Goal: Transaction & Acquisition: Purchase product/service

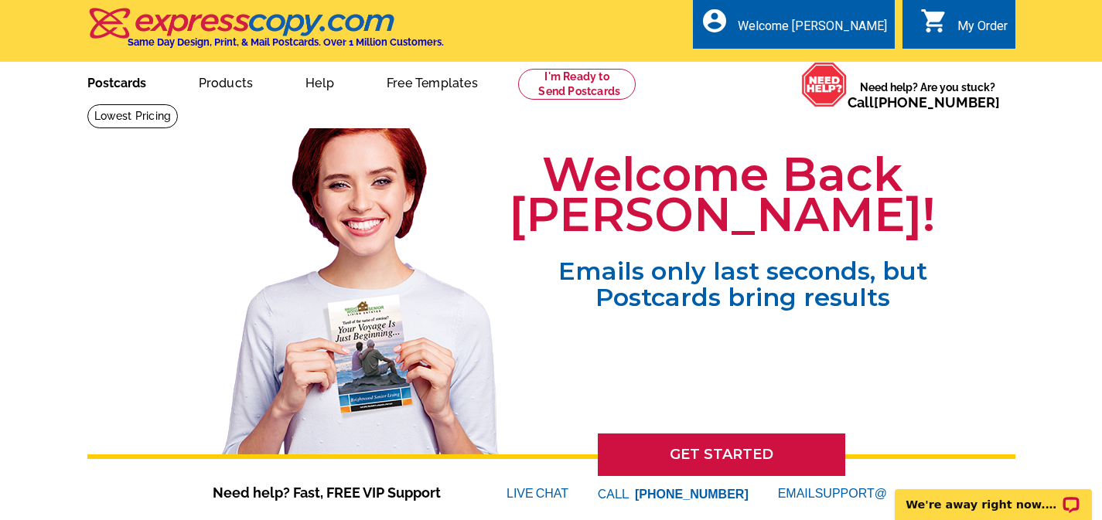
click at [119, 80] on link "Postcards" at bounding box center [117, 81] width 108 height 36
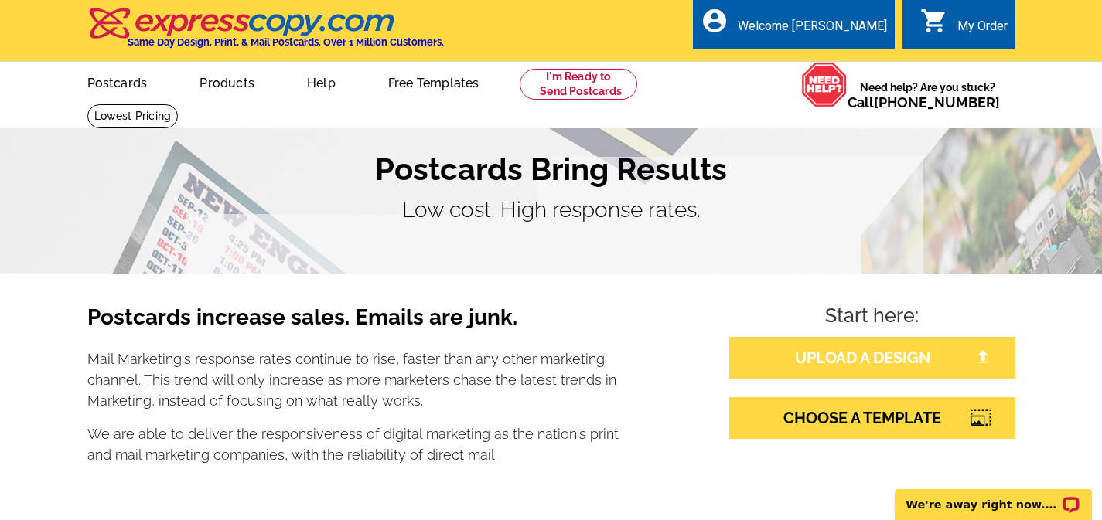
click at [836, 356] on link "UPLOAD A DESIGN" at bounding box center [872, 358] width 286 height 42
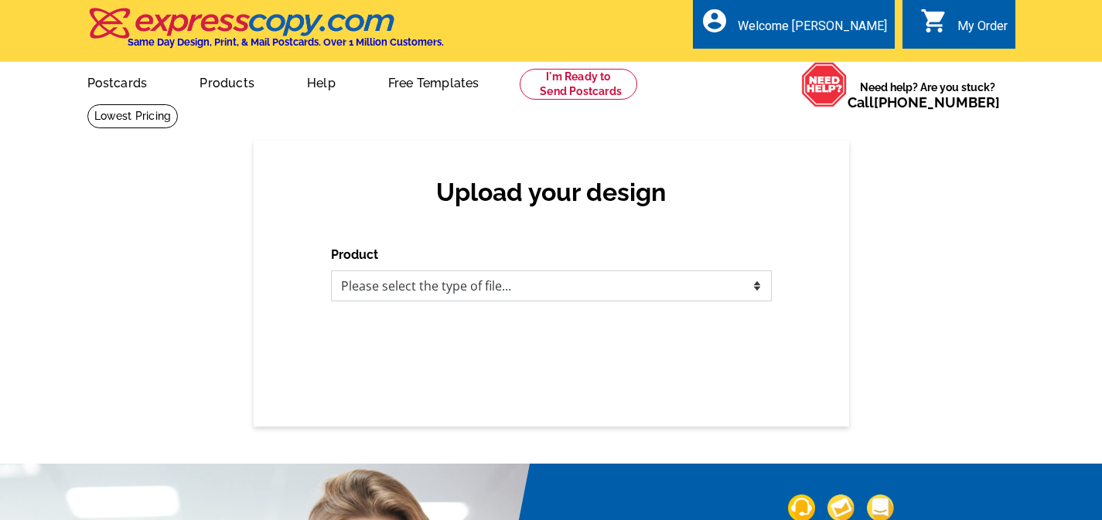
click at [492, 284] on select "Please select the type of file... Postcards Business Cards Letters and flyers G…" at bounding box center [551, 286] width 441 height 31
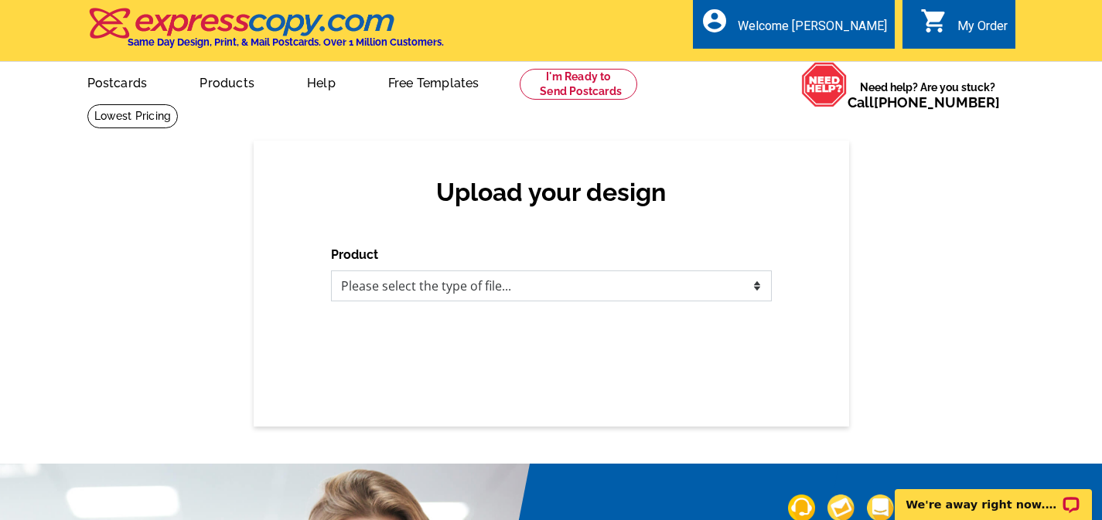
select select "1"
click at [331, 271] on select "Please select the type of file... Postcards Business Cards Letters and flyers G…" at bounding box center [551, 286] width 441 height 31
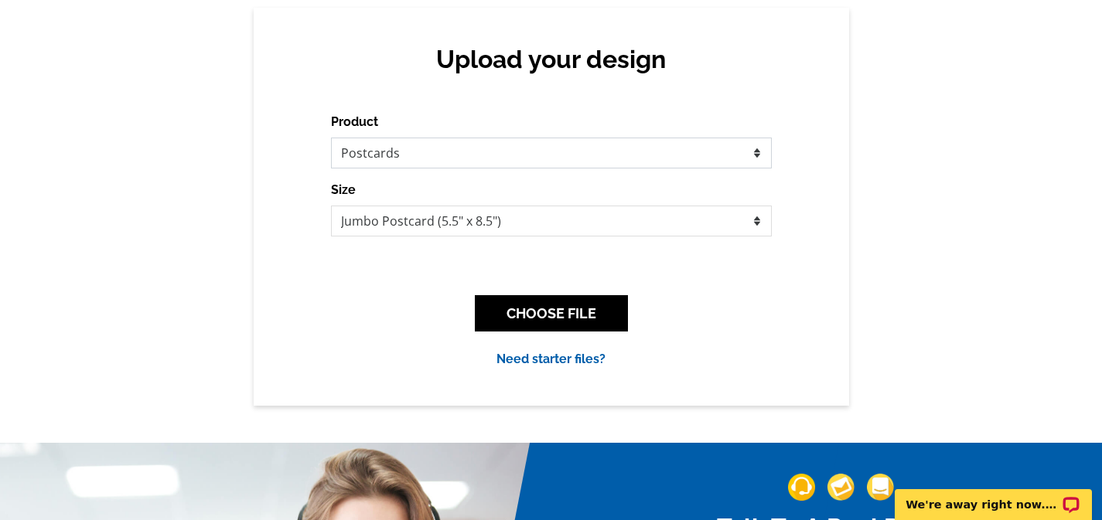
scroll to position [138, 0]
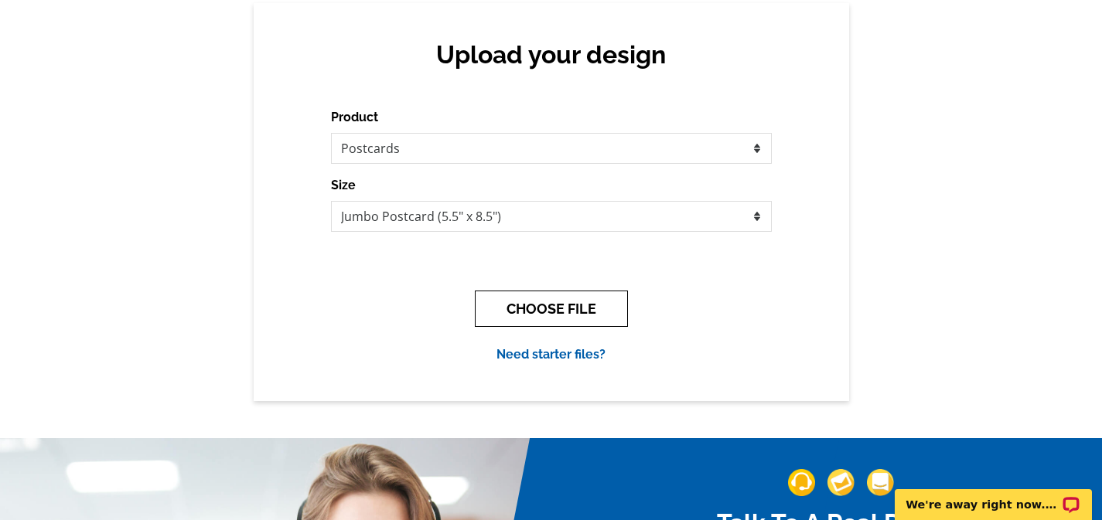
click at [543, 308] on button "CHOOSE FILE" at bounding box center [551, 309] width 153 height 36
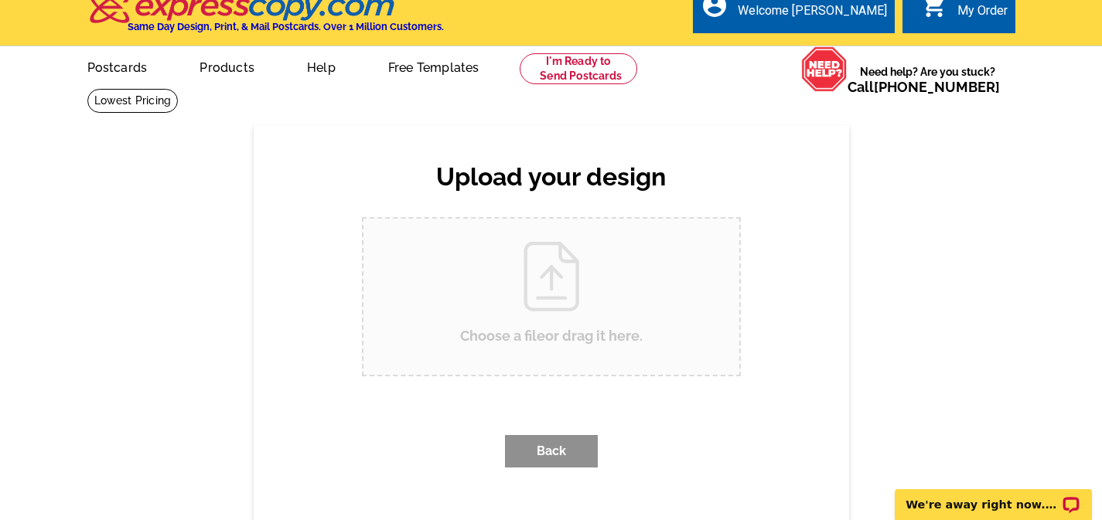
scroll to position [0, 0]
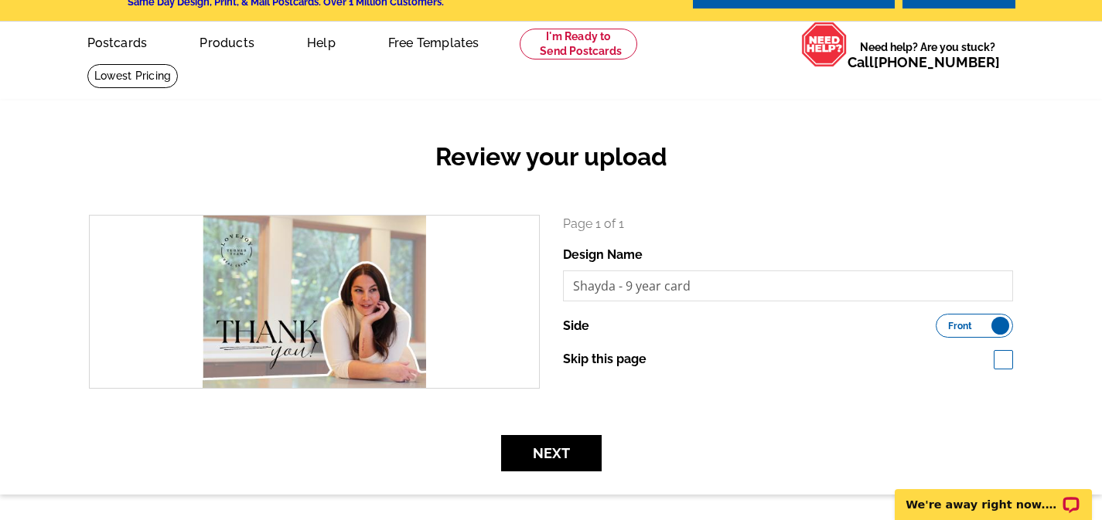
scroll to position [45, 0]
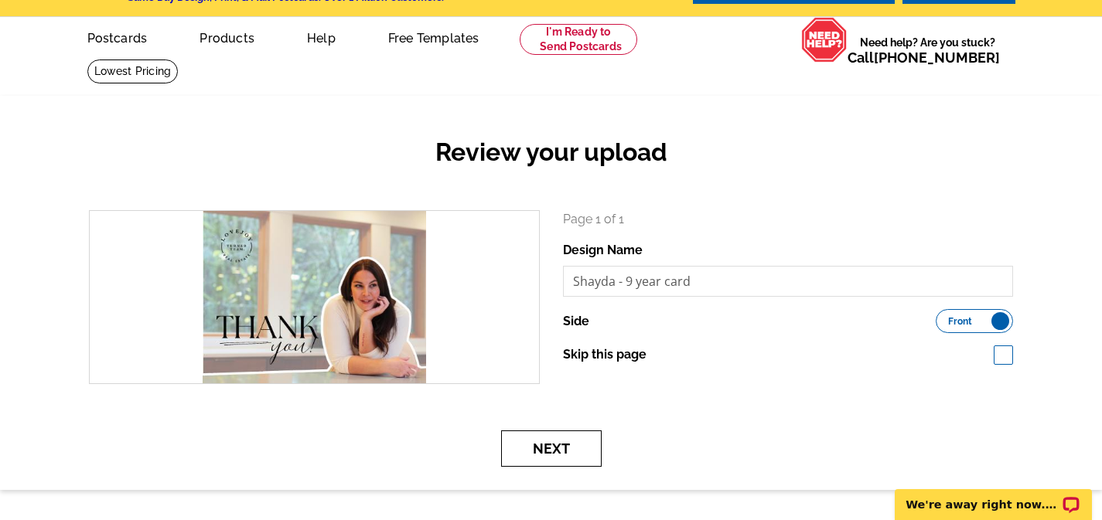
click at [574, 454] on button "Next" at bounding box center [551, 449] width 100 height 36
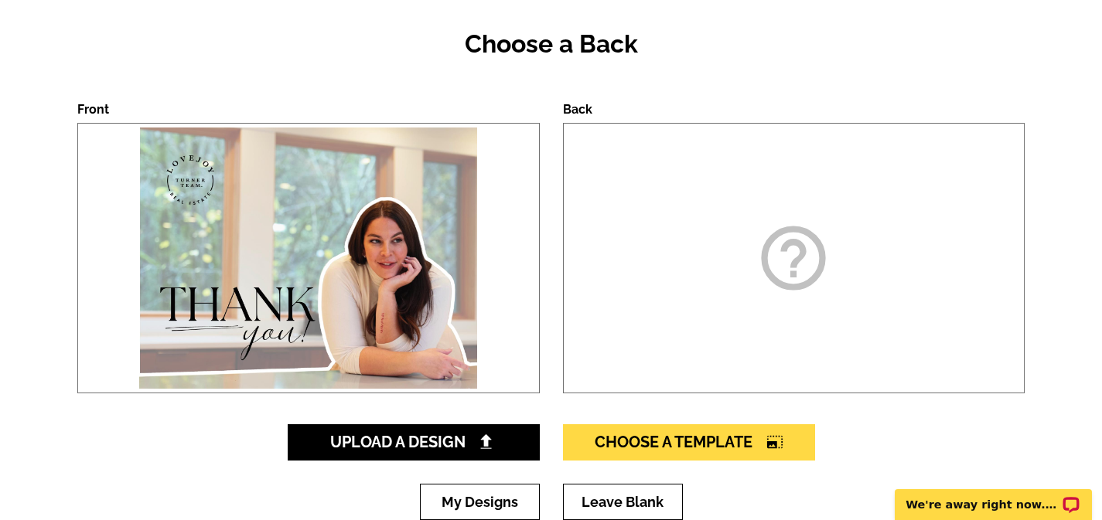
scroll to position [168, 0]
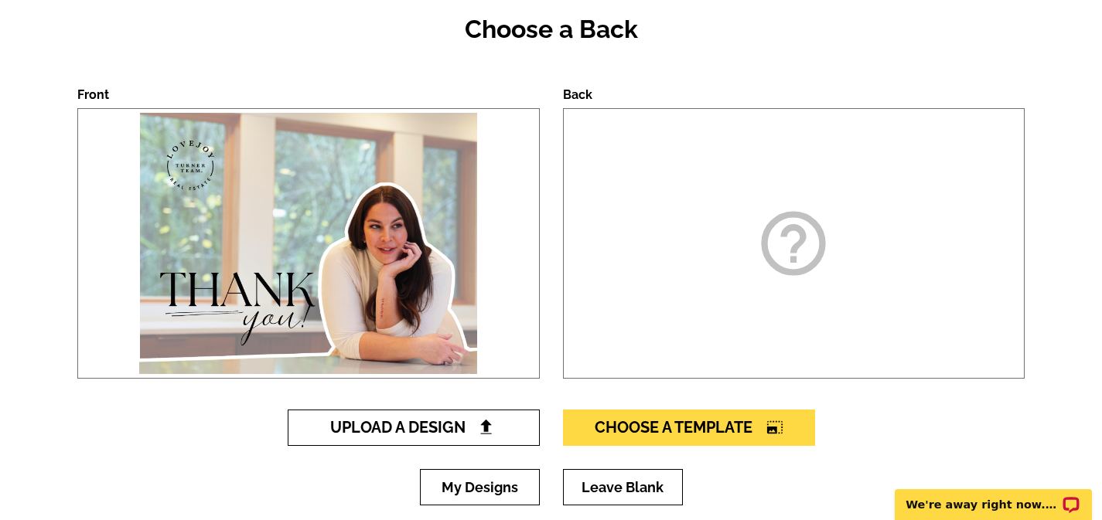
click at [393, 434] on span "Upload A Design" at bounding box center [413, 427] width 166 height 19
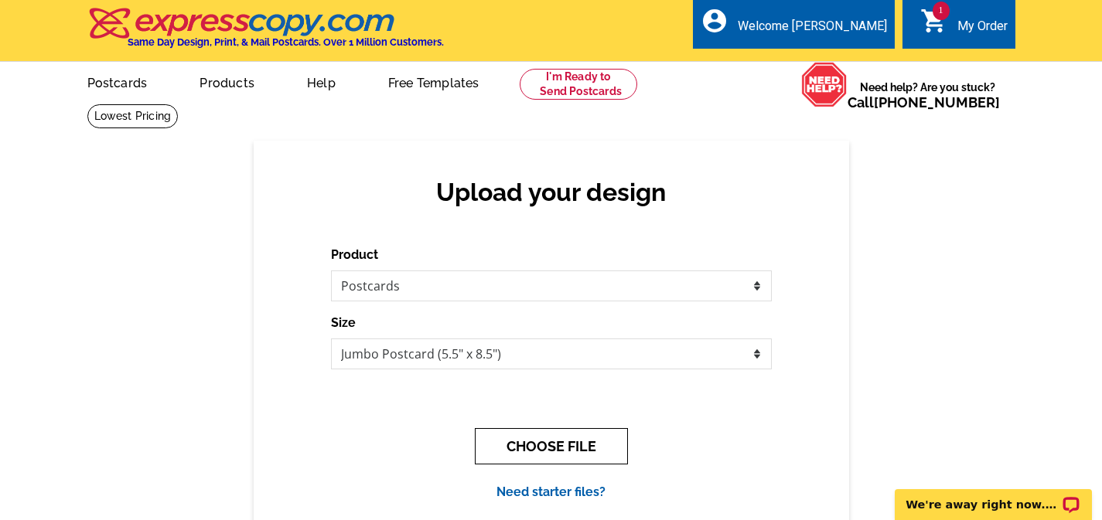
click at [530, 451] on button "CHOOSE FILE" at bounding box center [551, 446] width 153 height 36
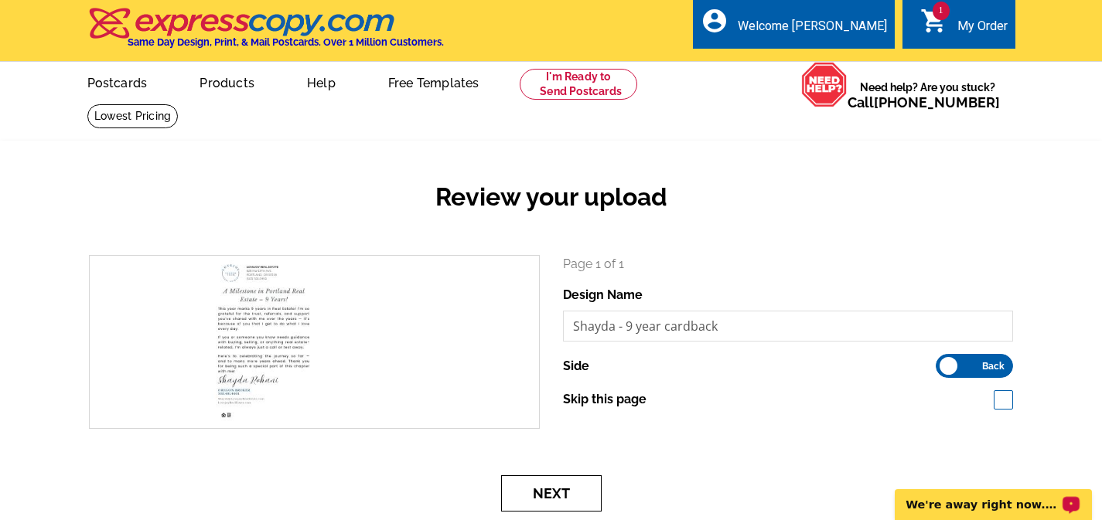
click at [551, 493] on button "Next" at bounding box center [551, 493] width 100 height 36
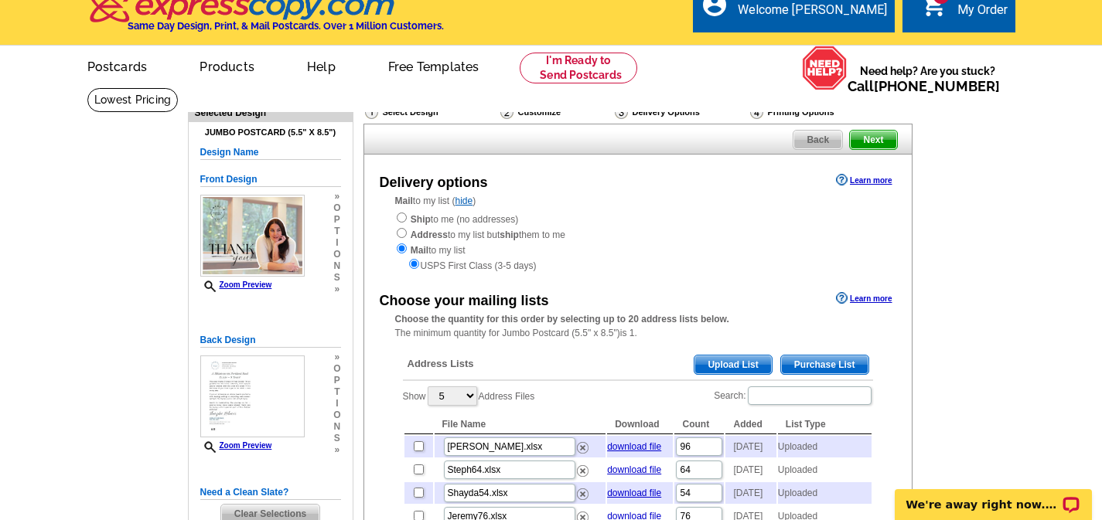
click at [431, 222] on div "Ship to me (no addresses) Address to my list but ship them to me Mail to my lis…" at bounding box center [637, 242] width 485 height 62
click at [400, 213] on input "radio" at bounding box center [402, 218] width 10 height 10
radio input "true"
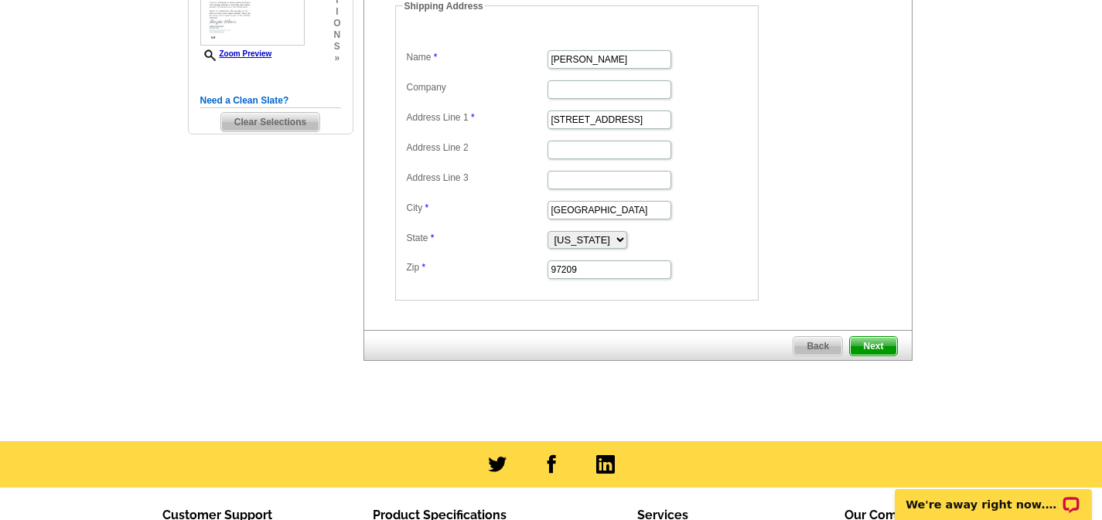
scroll to position [502, 0]
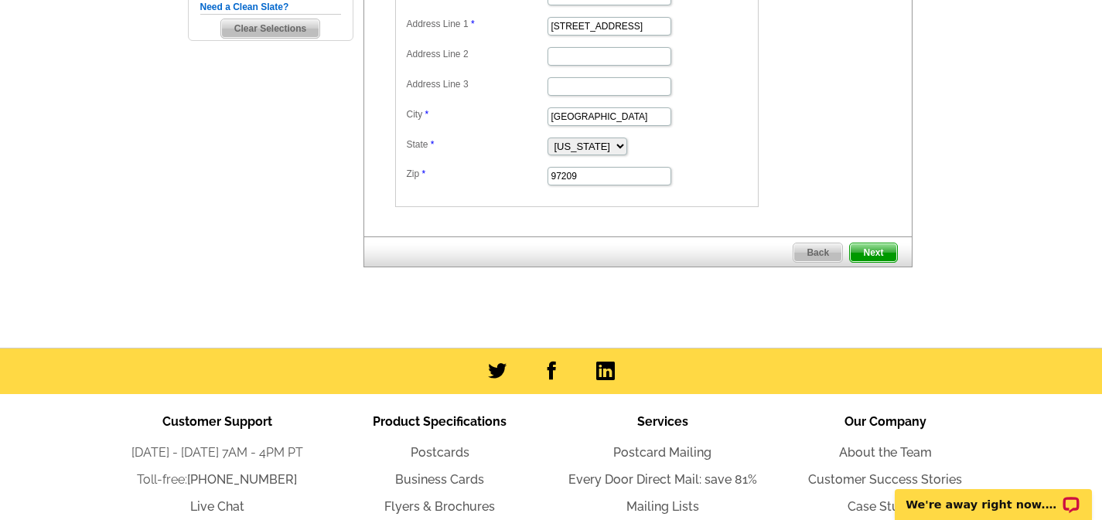
click at [876, 247] on span "Next" at bounding box center [873, 253] width 46 height 19
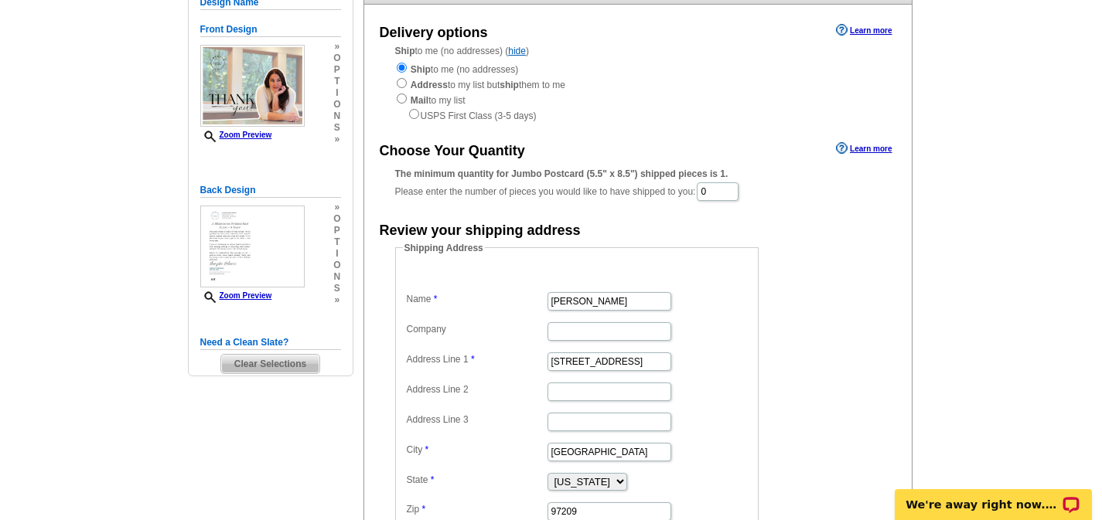
scroll to position [158, 0]
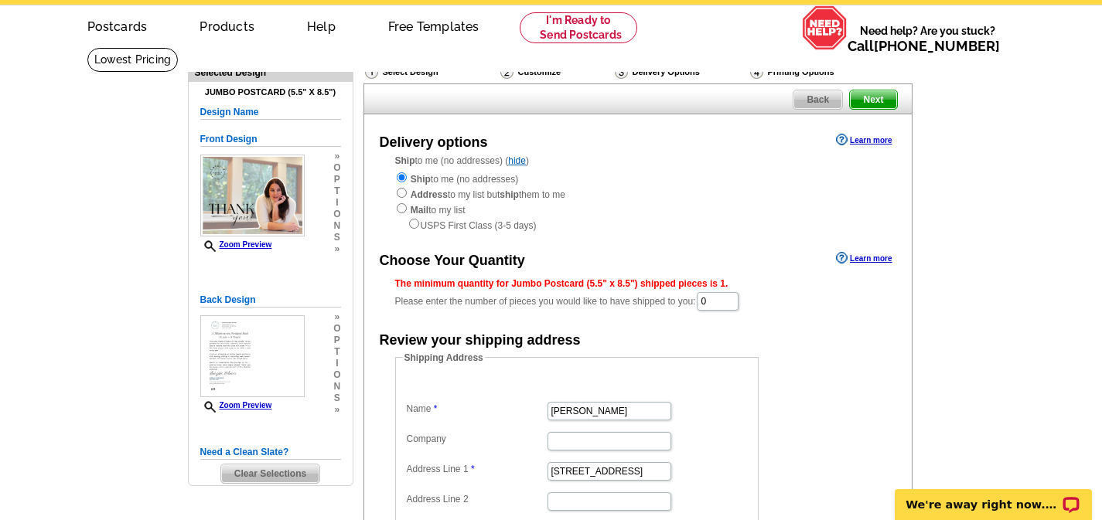
scroll to position [60, 0]
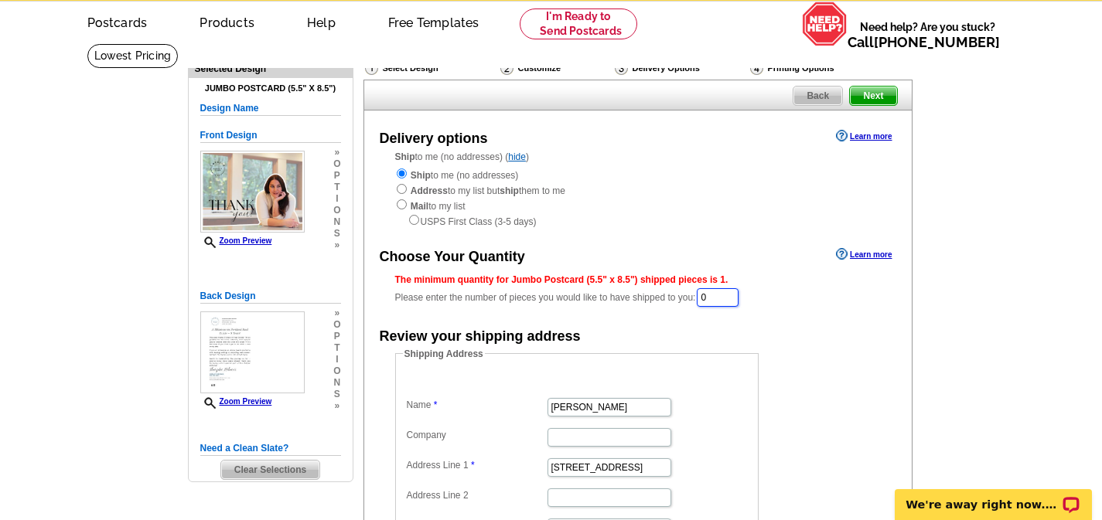
click at [716, 293] on input "0" at bounding box center [718, 297] width 42 height 19
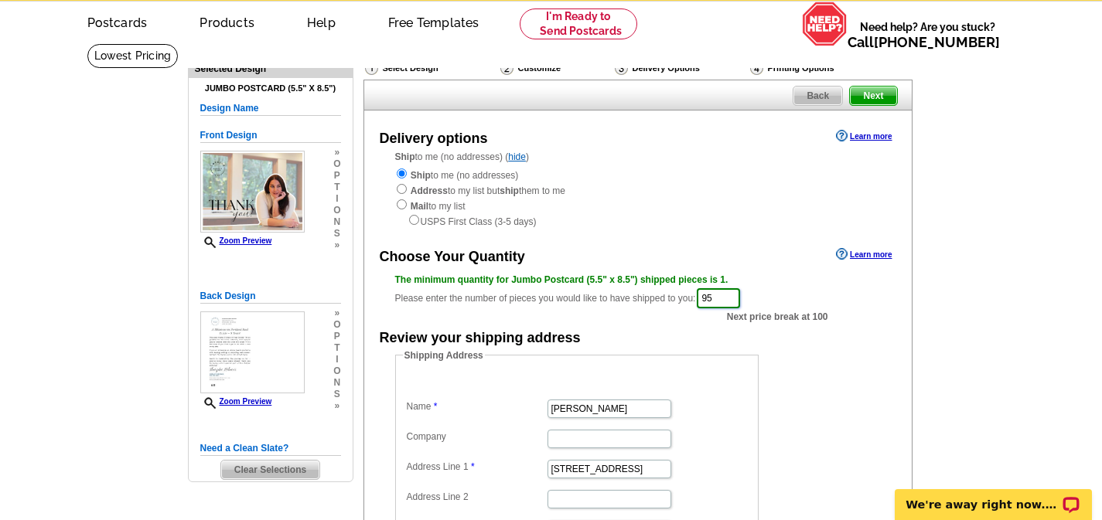
click at [720, 295] on input "95" at bounding box center [718, 298] width 43 height 20
type input "100"
click at [841, 368] on form "Shipping Address Name Carla Chan Company Address Line 1 828 NW 19th Ave Address…" at bounding box center [637, 499] width 485 height 301
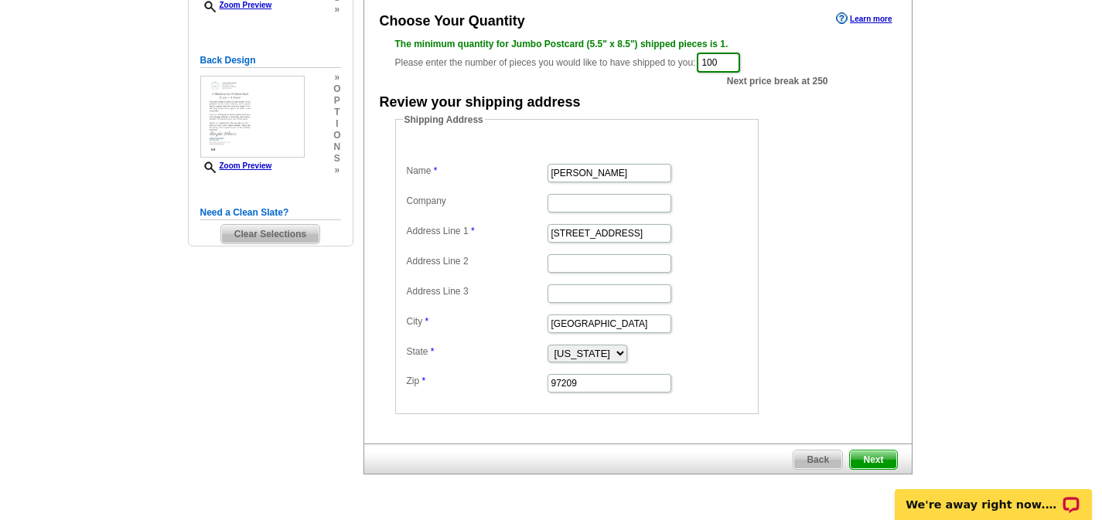
scroll to position [304, 0]
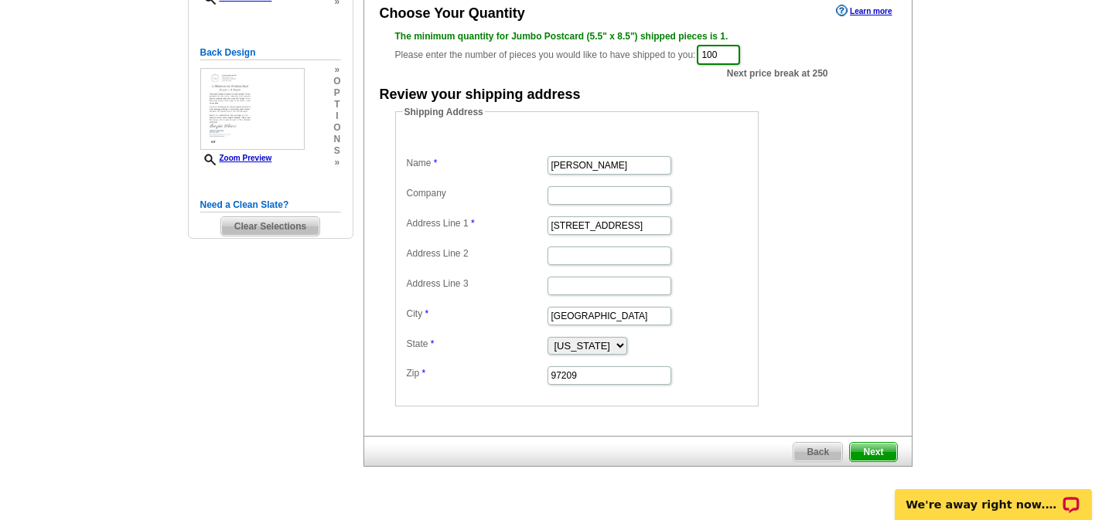
click at [878, 451] on span "Next" at bounding box center [873, 452] width 46 height 19
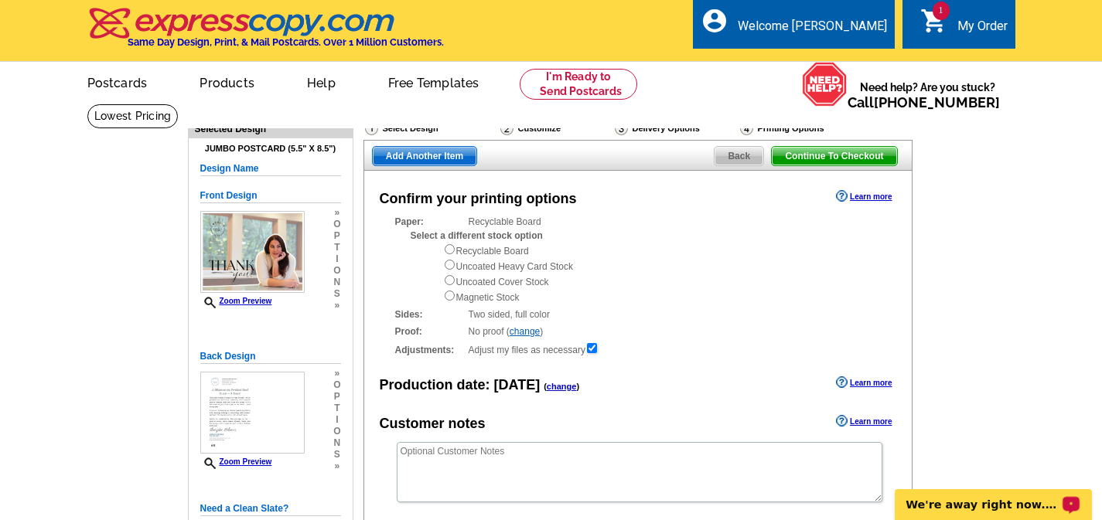
click at [1021, 497] on div "We're away right now. Please check back later!" at bounding box center [992, 504] width 197 height 31
click at [1010, 501] on p "We're away right now. Please check back later!" at bounding box center [982, 505] width 153 height 12
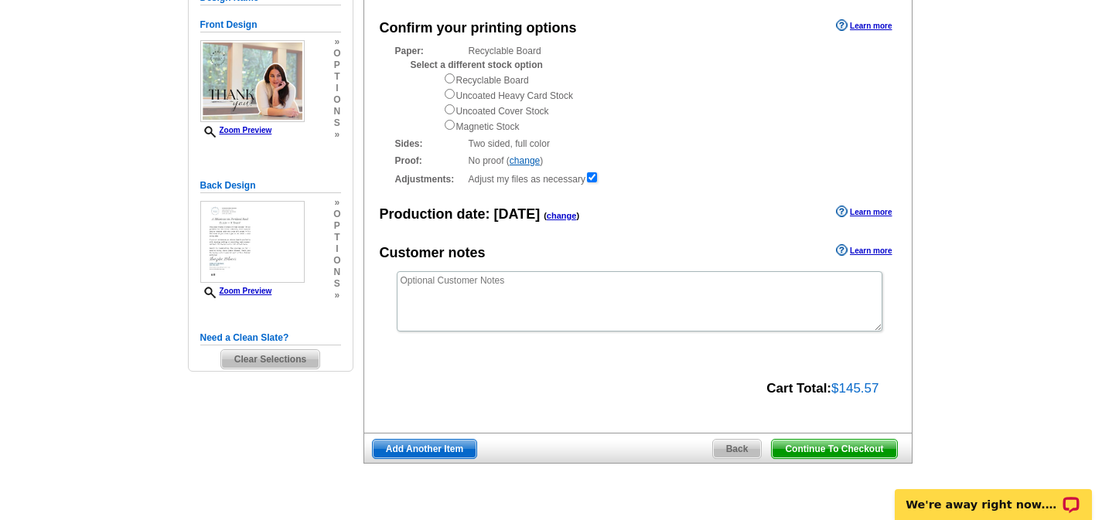
scroll to position [169, 0]
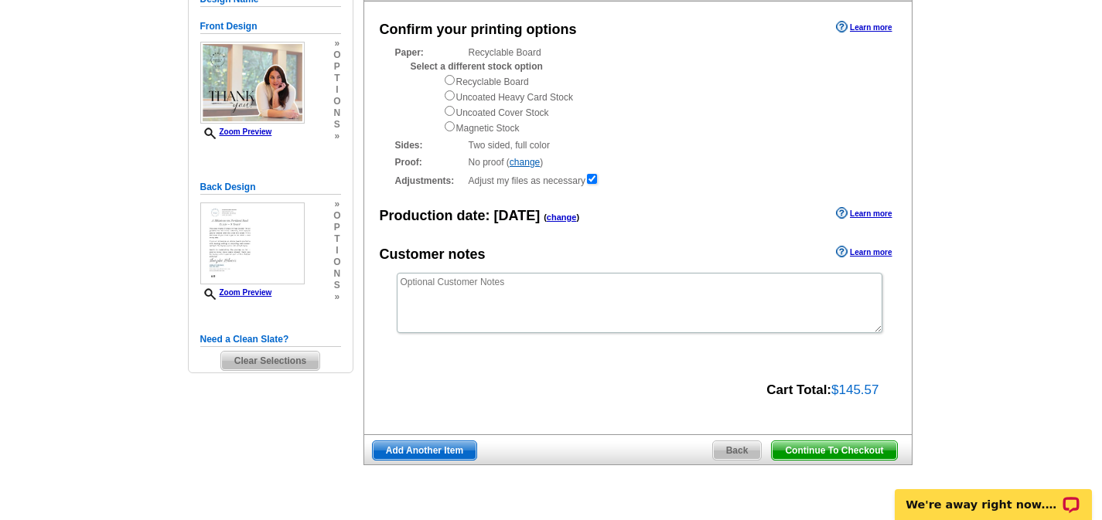
click at [835, 452] on span "Continue To Checkout" at bounding box center [834, 450] width 124 height 19
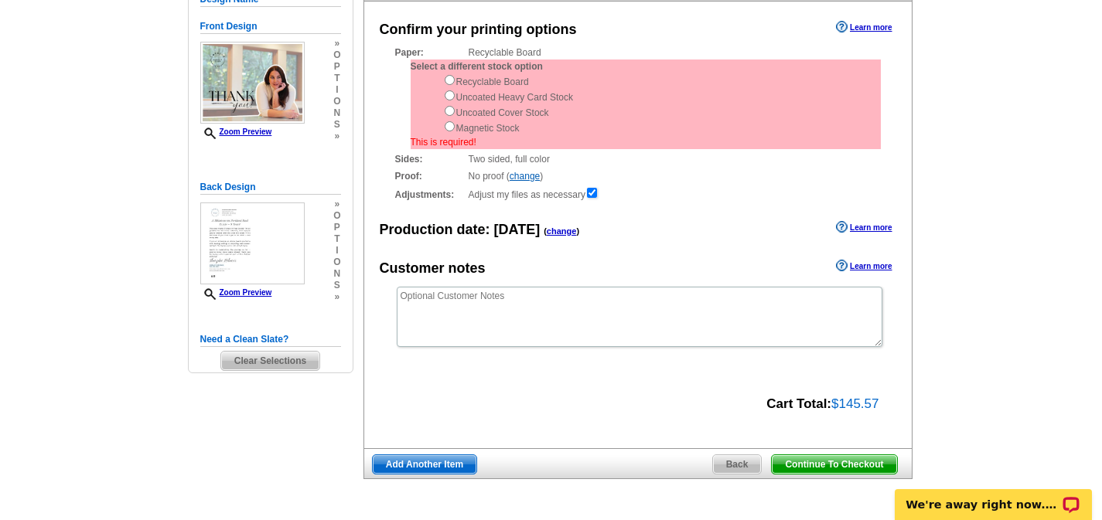
click at [450, 85] on div "Recyclable Board Uncoated Heavy Card Stock Uncoated Cover Stock Magnetic Stock" at bounding box center [662, 104] width 438 height 62
click at [449, 80] on input "radio" at bounding box center [450, 80] width 10 height 10
radio input "true"
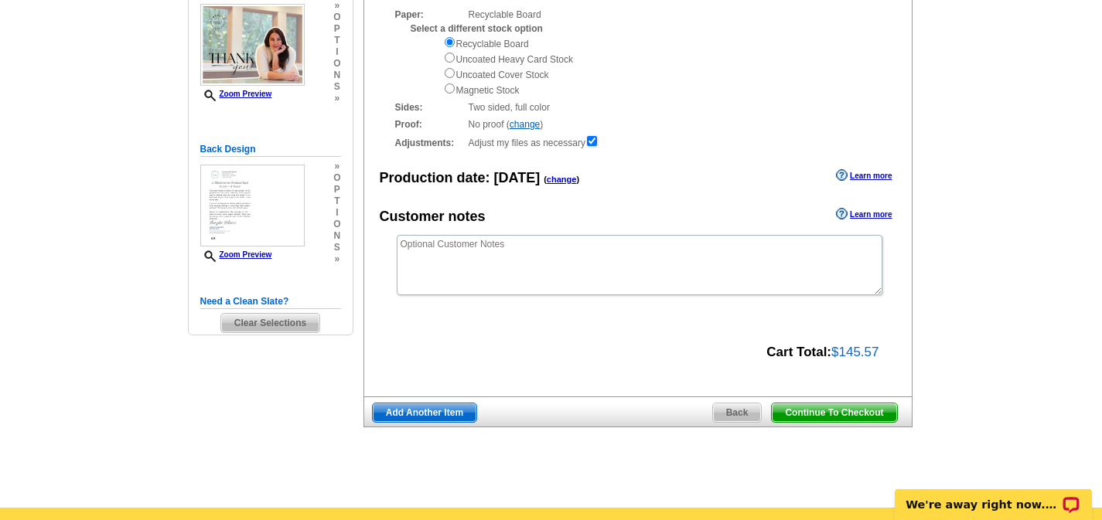
scroll to position [216, 0]
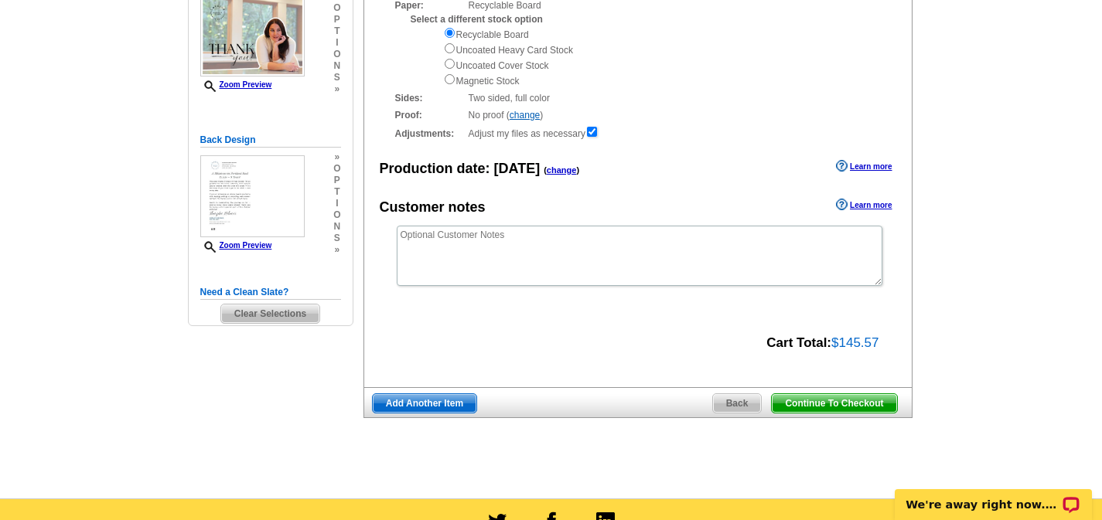
drag, startPoint x: 831, startPoint y: 404, endPoint x: 675, endPoint y: 287, distance: 195.0
click at [830, 404] on span "Continue To Checkout" at bounding box center [834, 403] width 124 height 19
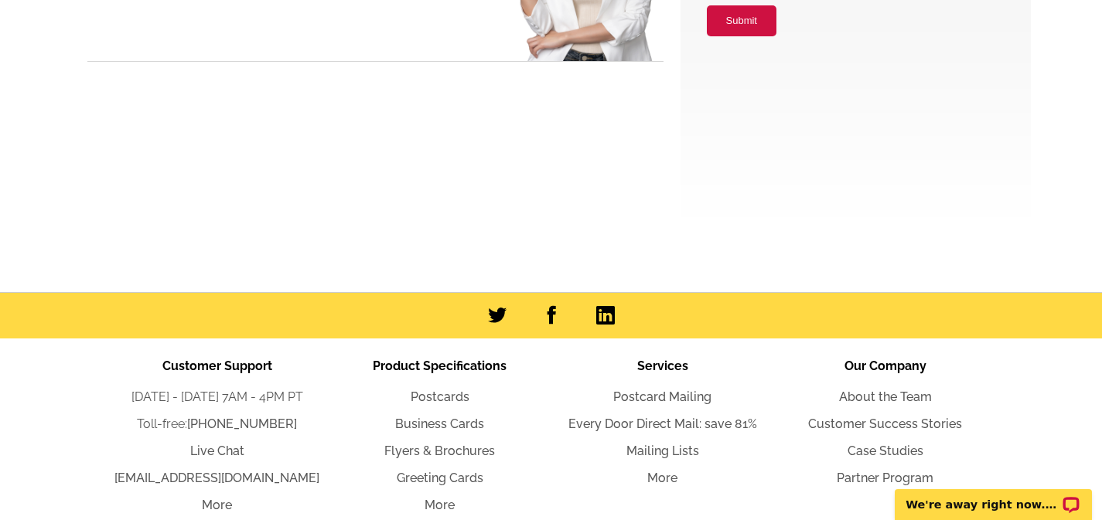
scroll to position [332, 0]
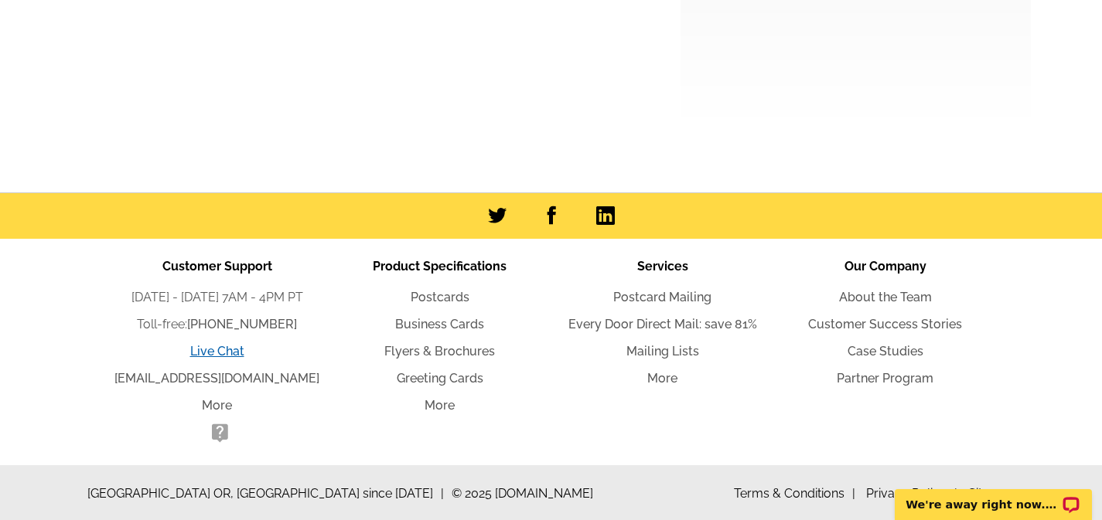
type input "[PERSON_NAME][EMAIL_ADDRESS][DOMAIN_NAME]"
click at [216, 349] on link "Live Chat" at bounding box center [217, 351] width 54 height 15
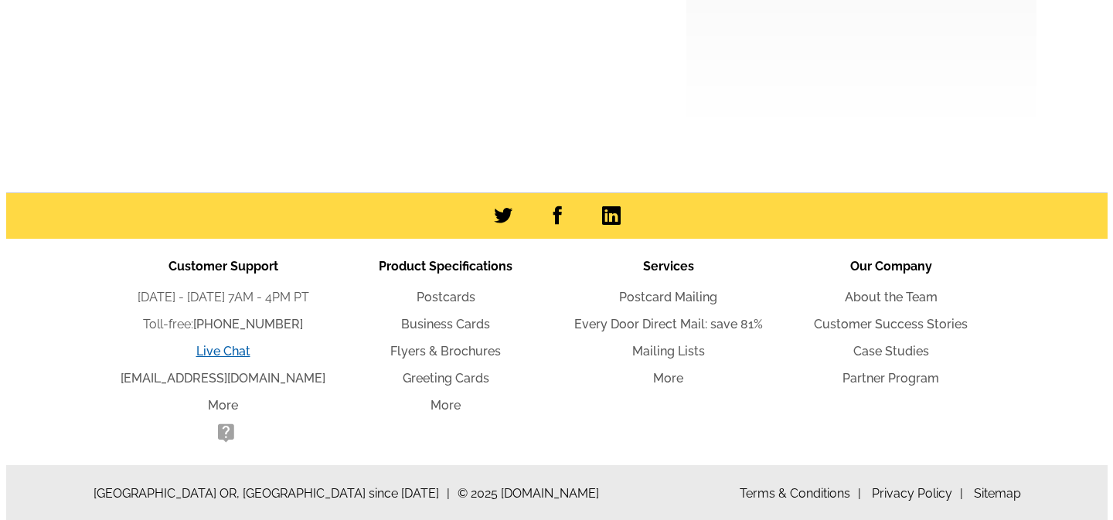
scroll to position [0, 0]
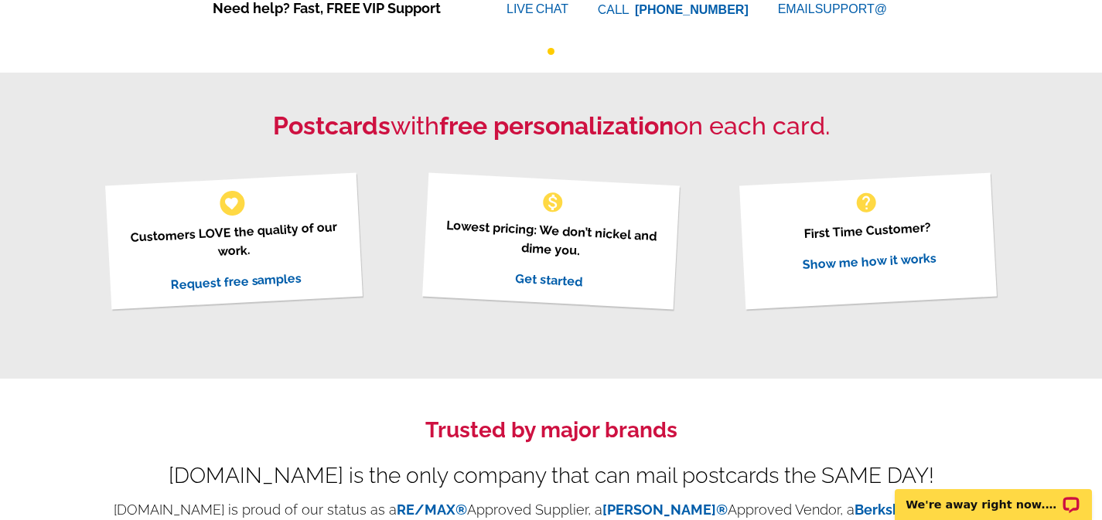
scroll to position [365, 0]
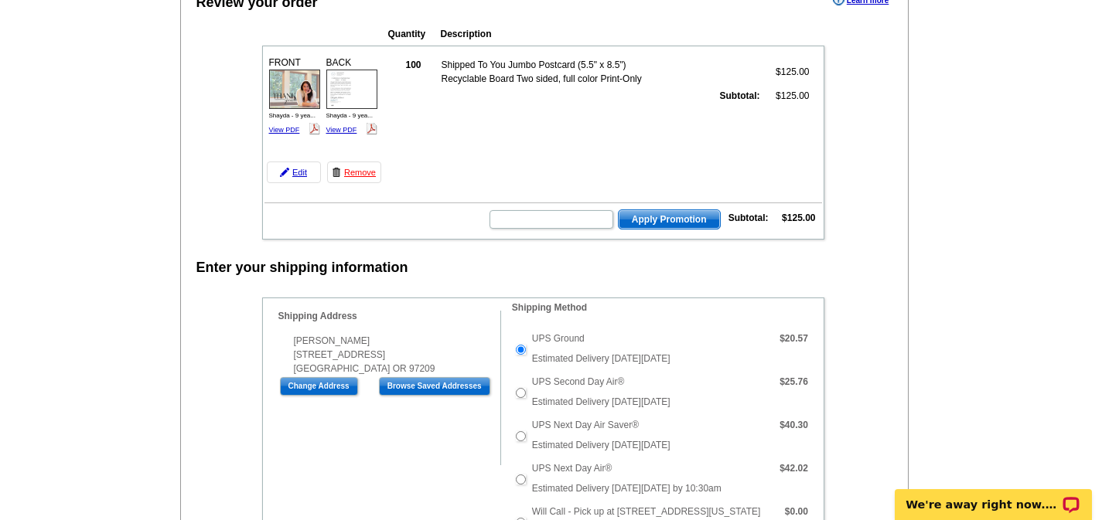
scroll to position [188, 0]
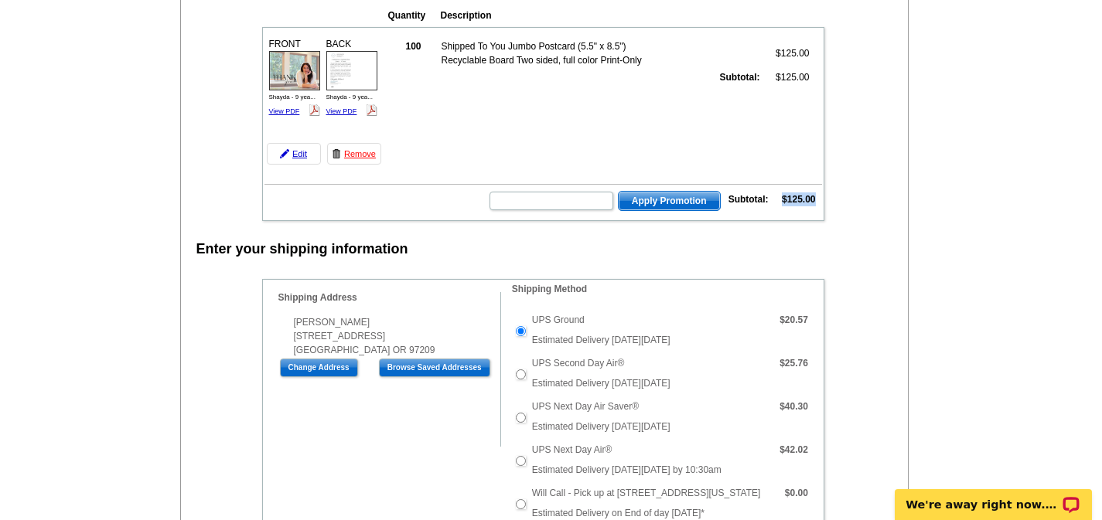
drag, startPoint x: 782, startPoint y: 202, endPoint x: 816, endPoint y: 196, distance: 34.6
click at [816, 196] on td "$125.00" at bounding box center [794, 199] width 46 height 15
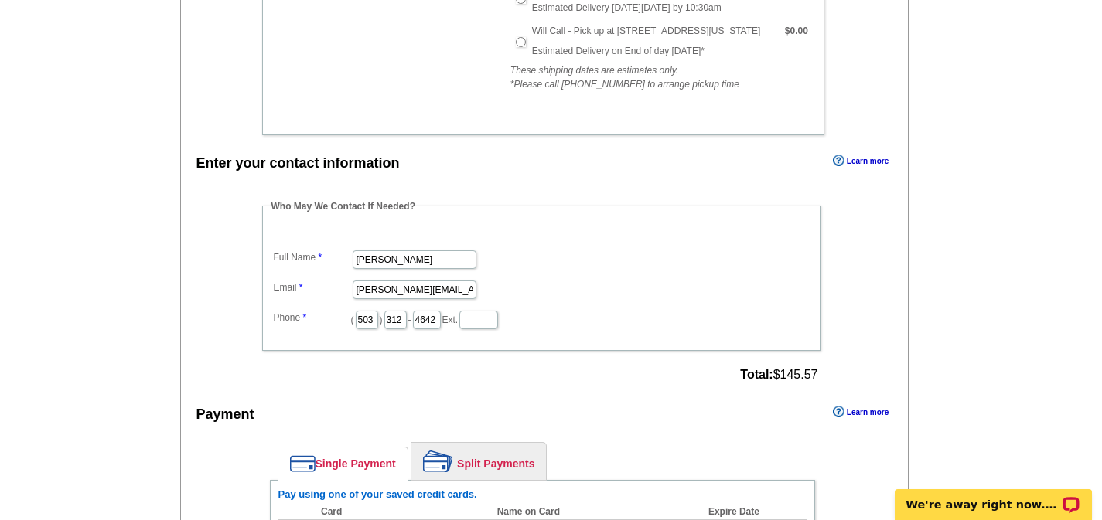
scroll to position [652, 0]
click at [383, 259] on input "[PERSON_NAME]" at bounding box center [415, 258] width 124 height 19
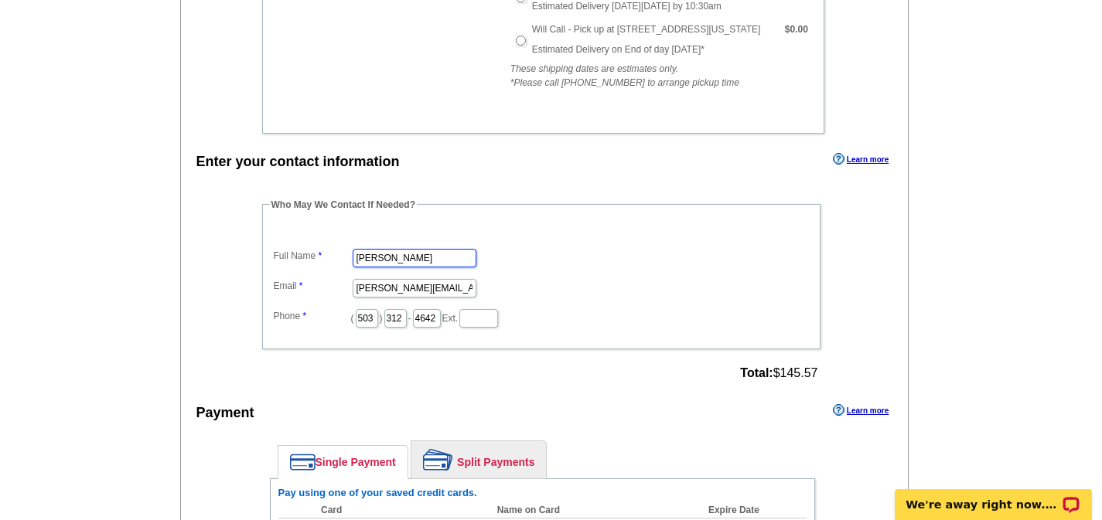
click at [412, 254] on input "[PERSON_NAME]" at bounding box center [415, 258] width 124 height 19
type input "[PERSON_NAME]"
type input "[PERSON_NAME][EMAIL_ADDRESS][DOMAIN_NAME]"
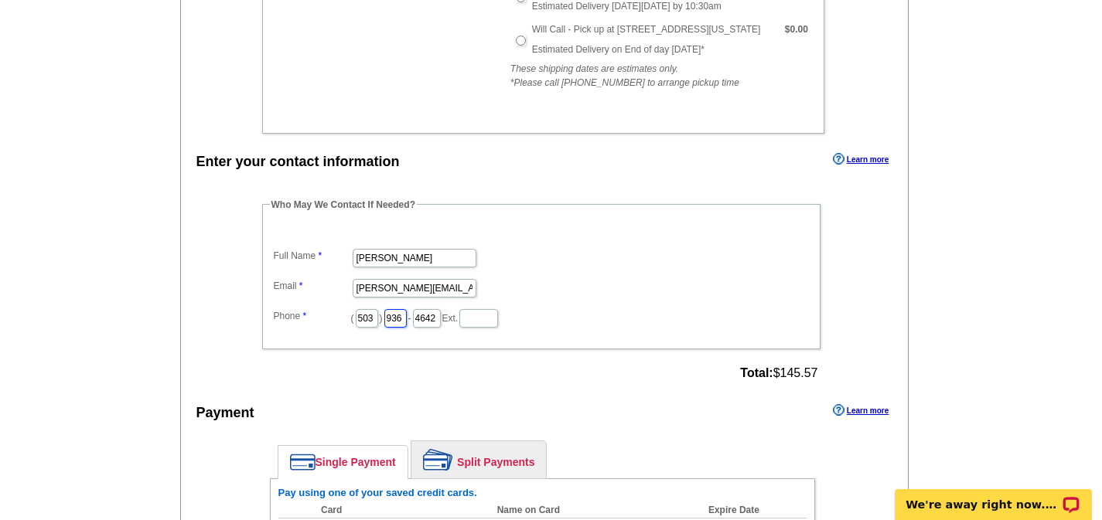
type input "936"
type input "5295"
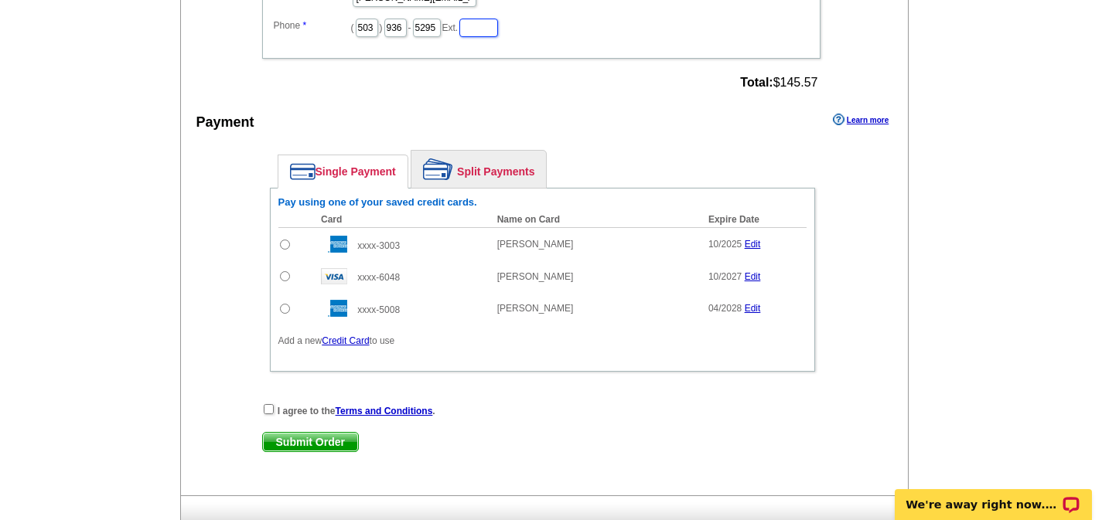
scroll to position [1066, 0]
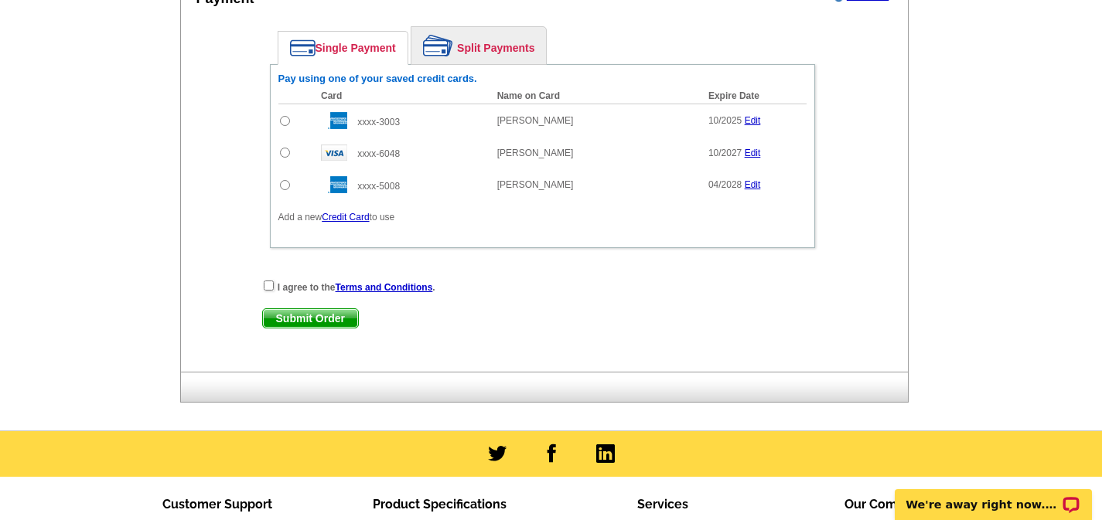
click at [283, 152] on input "radio" at bounding box center [285, 153] width 10 height 10
radio input "true"
click at [269, 287] on input "checkbox" at bounding box center [269, 286] width 10 height 10
checkbox input "true"
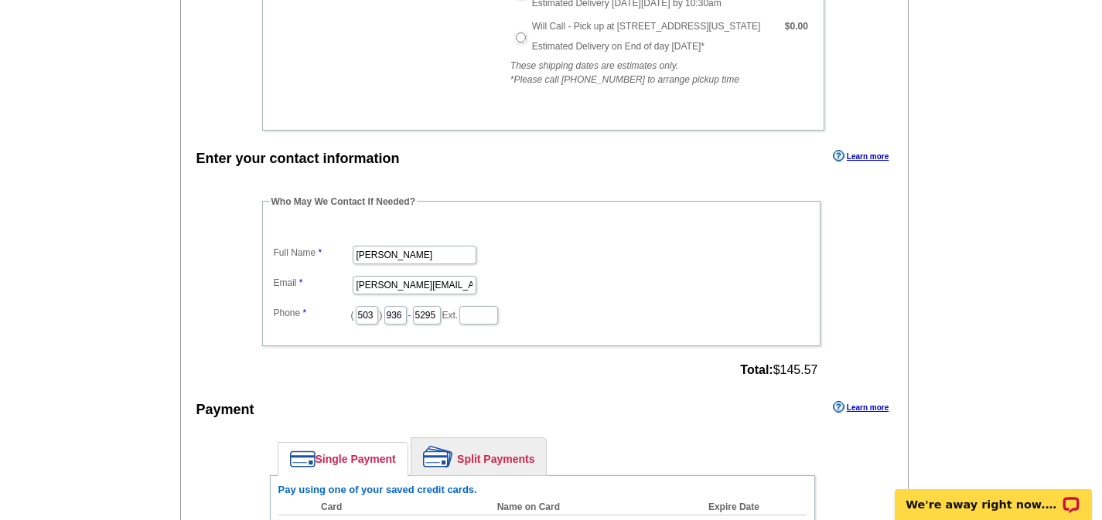
scroll to position [659, 0]
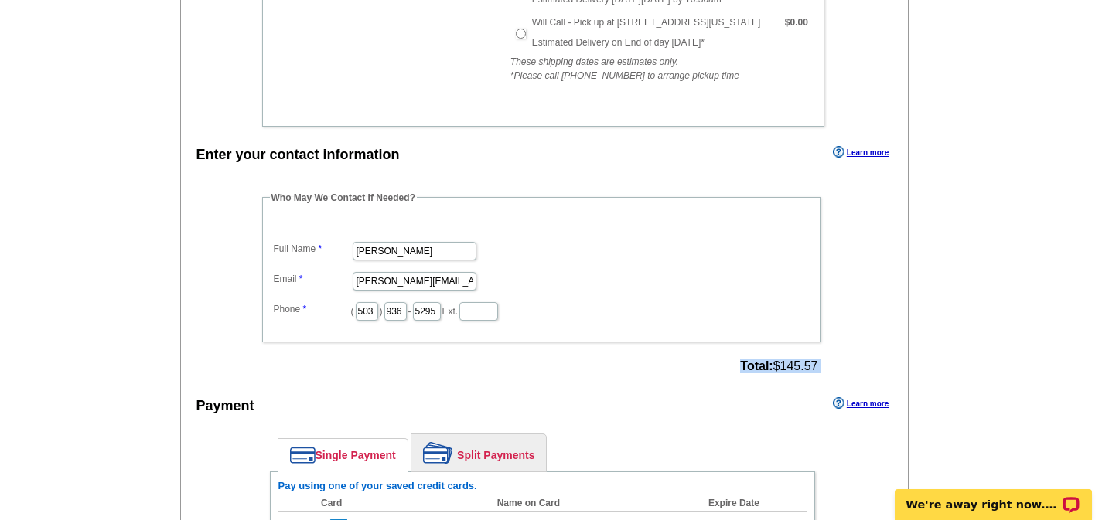
drag, startPoint x: 767, startPoint y: 368, endPoint x: 823, endPoint y: 371, distance: 55.7
click at [823, 373] on div "Who May We Contact If Needed? Full Name [PERSON_NAME] Email [PERSON_NAME][EMAIL…" at bounding box center [542, 284] width 622 height 187
copy div "Total: $145.57"
